Goal: Information Seeking & Learning: Learn about a topic

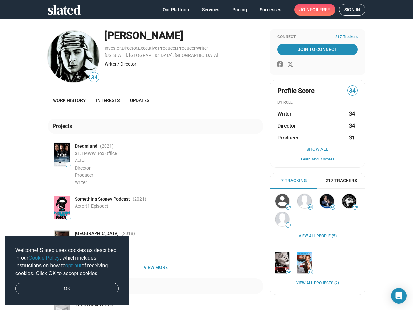
click at [67, 270] on span "Welcome! Slated uses cookies as described in our Cookie Policy , which includes…" at bounding box center [66, 261] width 103 height 31
click at [71, 56] on img at bounding box center [74, 57] width 52 height 52
click at [92, 77] on span "34" at bounding box center [94, 77] width 10 height 9
click at [181, 64] on div "Writer / Director" at bounding box center [184, 64] width 159 height 6
click at [59, 154] on img at bounding box center [61, 154] width 15 height 23
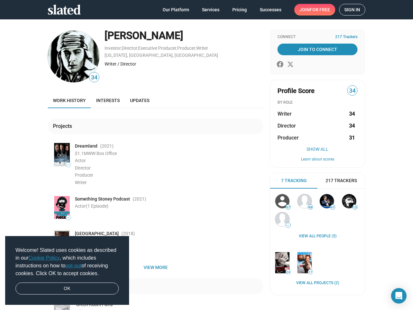
click at [66, 165] on span "—" at bounding box center [68, 165] width 5 height 4
click at [59, 207] on img at bounding box center [61, 207] width 15 height 23
click at [66, 218] on span "—" at bounding box center [68, 218] width 5 height 4
click at [153, 267] on span "View more" at bounding box center [155, 267] width 205 height 12
click at [59, 306] on div "Projects — Dreamland (2021 ) $1.1M WW Box Office Actor Director Producer Writer…" at bounding box center [156, 215] width 216 height 214
